Goal: Information Seeking & Learning: Learn about a topic

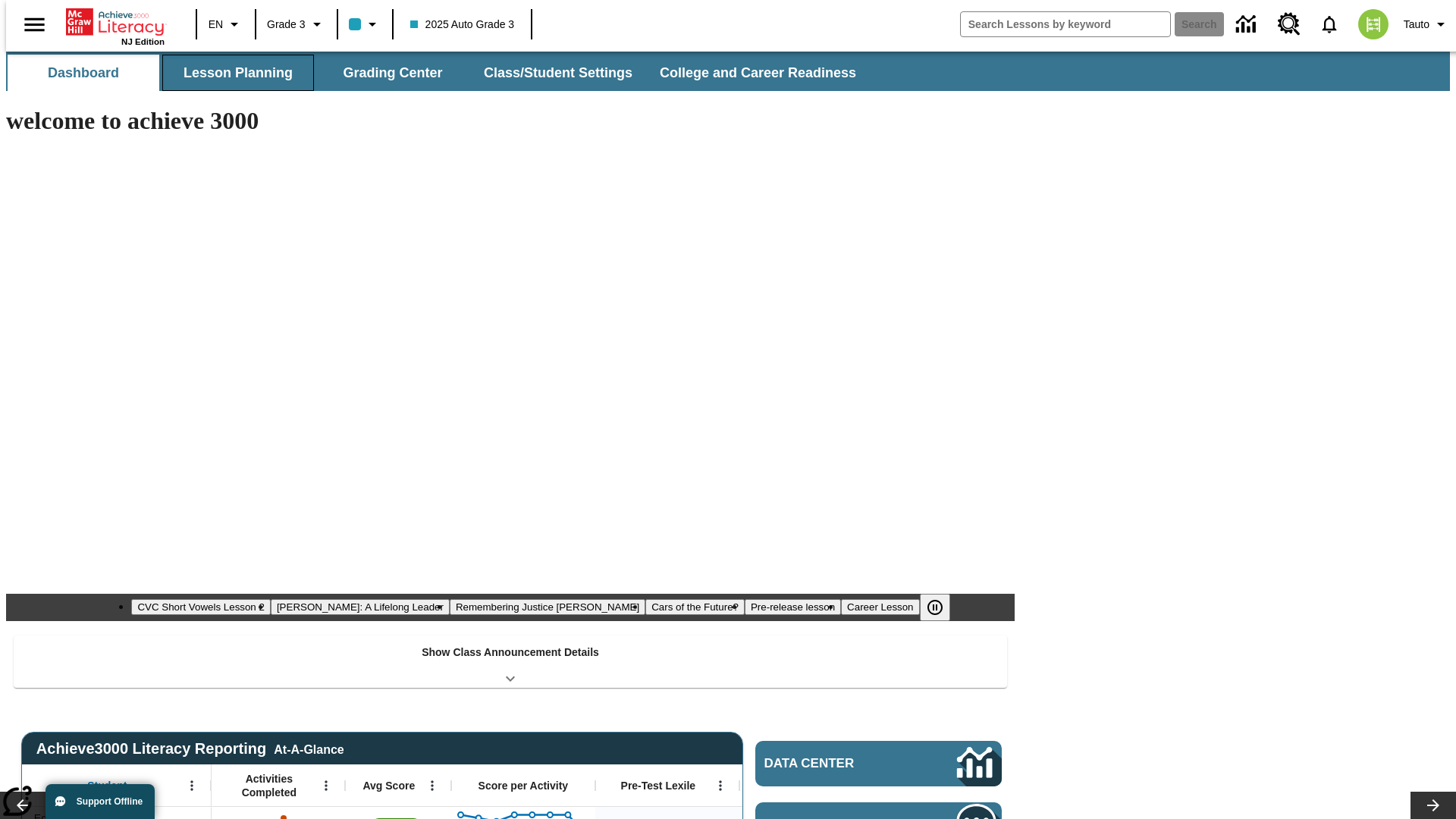
click at [232, 73] on button "Lesson Planning" at bounding box center [237, 73] width 151 height 37
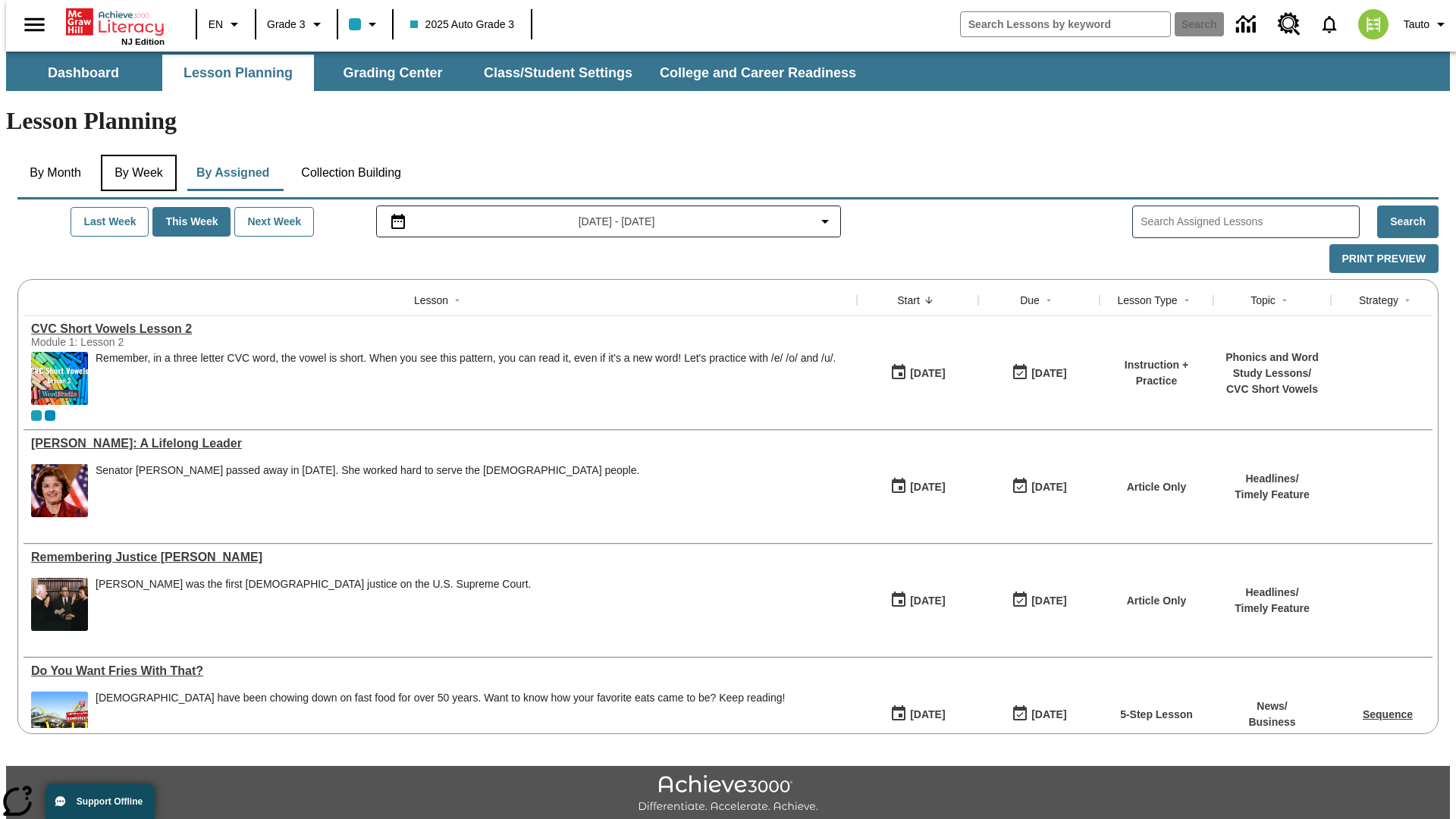
click at [135, 155] on button "By Week" at bounding box center [139, 173] width 76 height 37
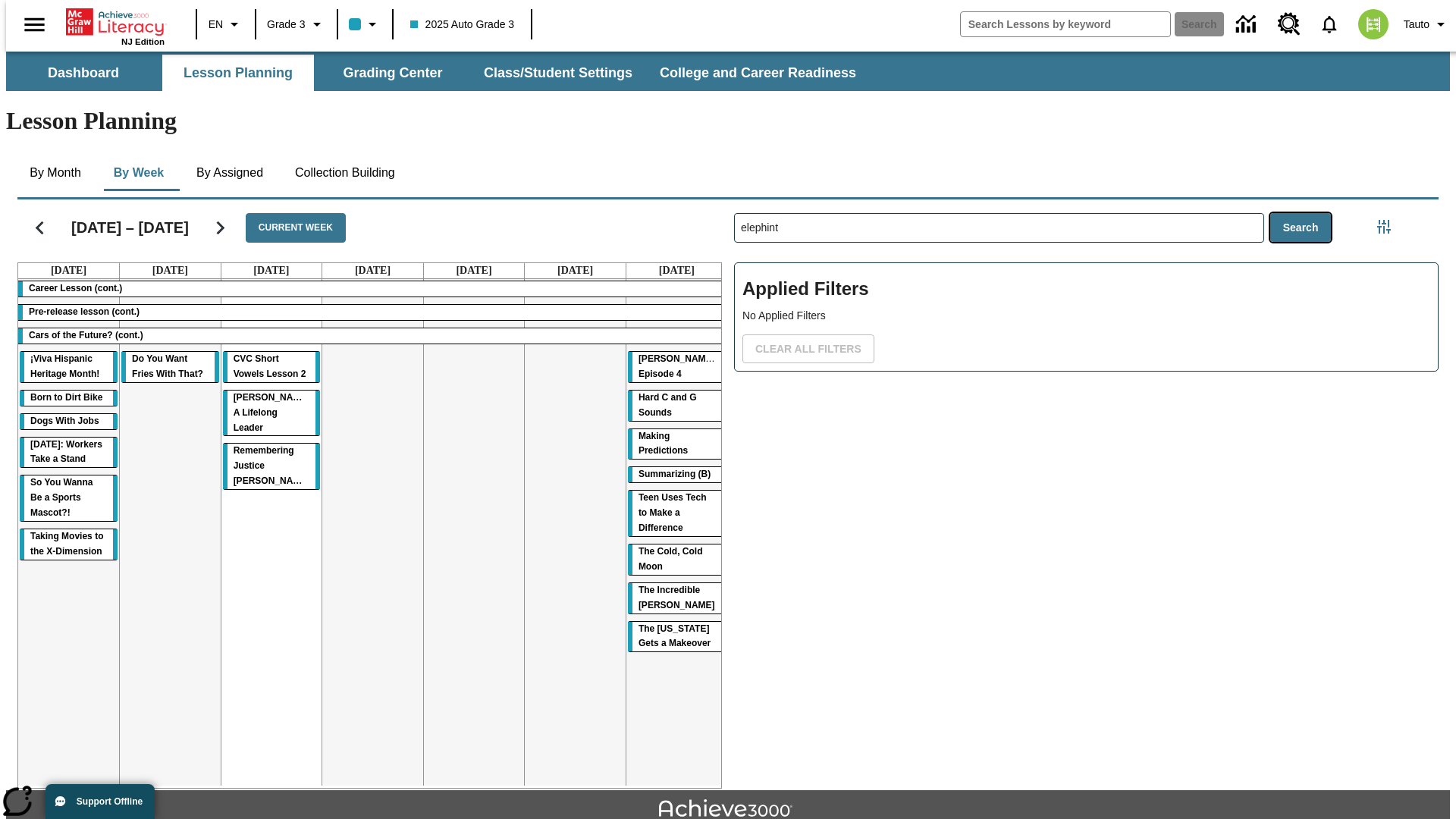
click at [1305, 213] on button "Search" at bounding box center [1301, 228] width 62 height 30
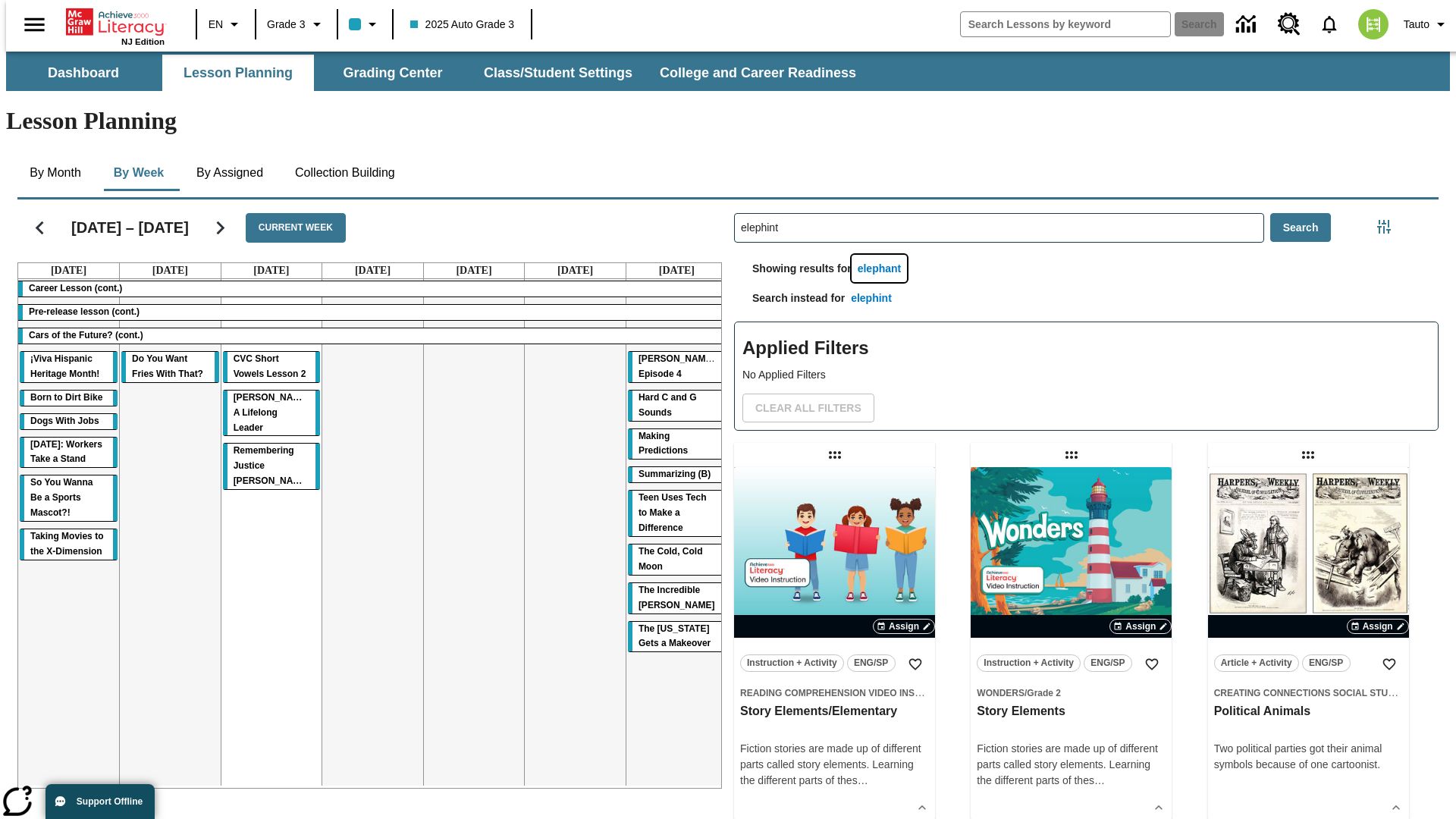
click at [882, 255] on button "elephant" at bounding box center [880, 269] width 56 height 28
type input "elephant"
